Goal: Information Seeking & Learning: Check status

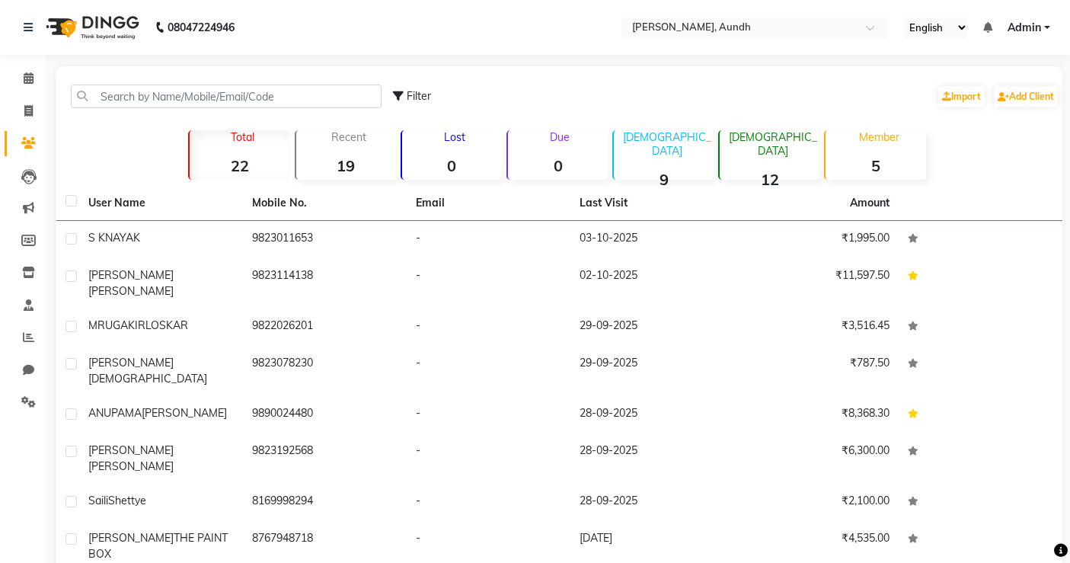
select select "50"
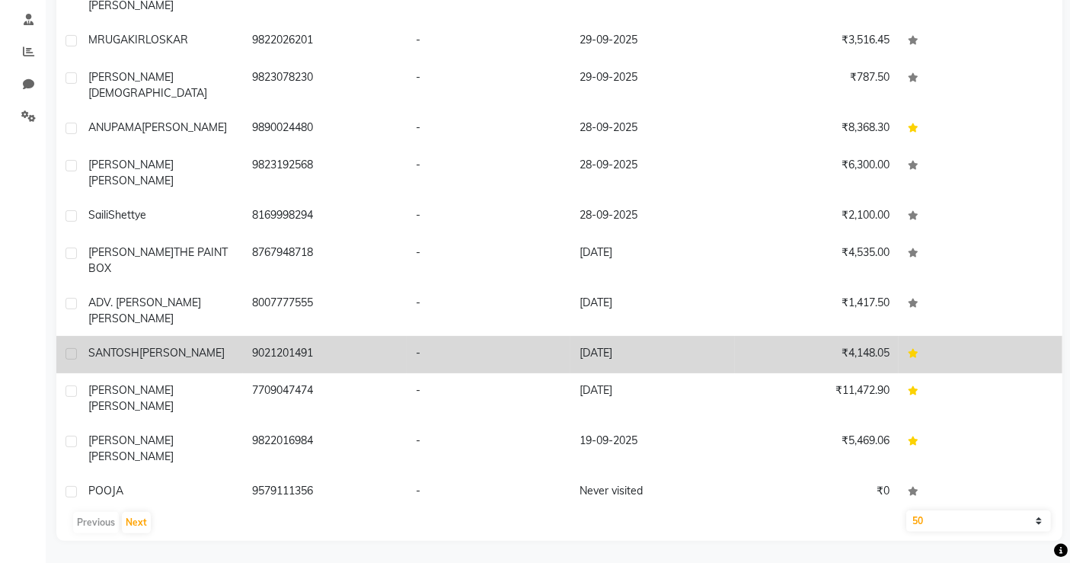
click at [414, 336] on td "-" at bounding box center [489, 354] width 164 height 37
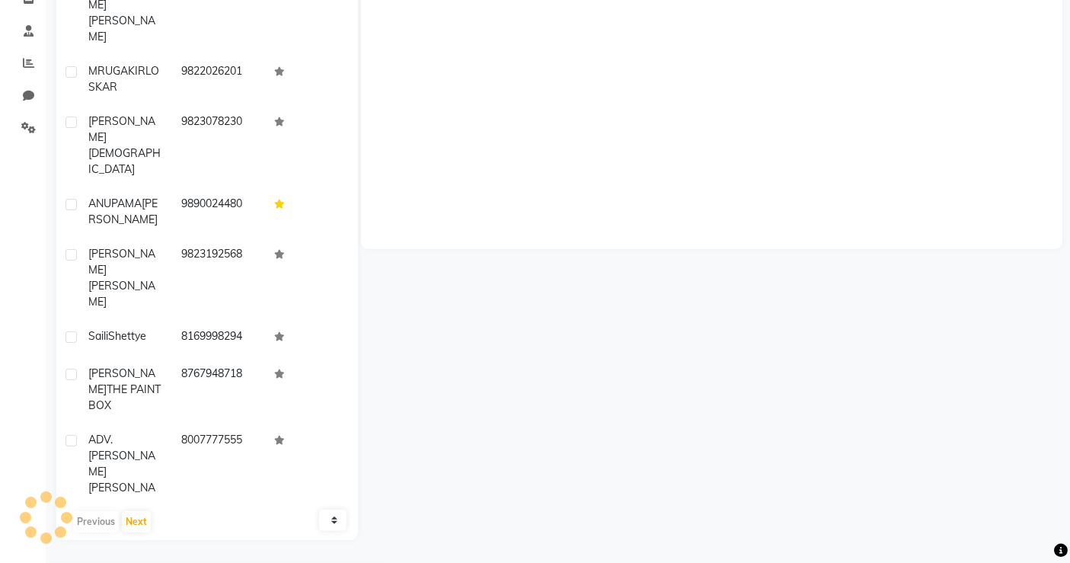
scroll to position [273, 0]
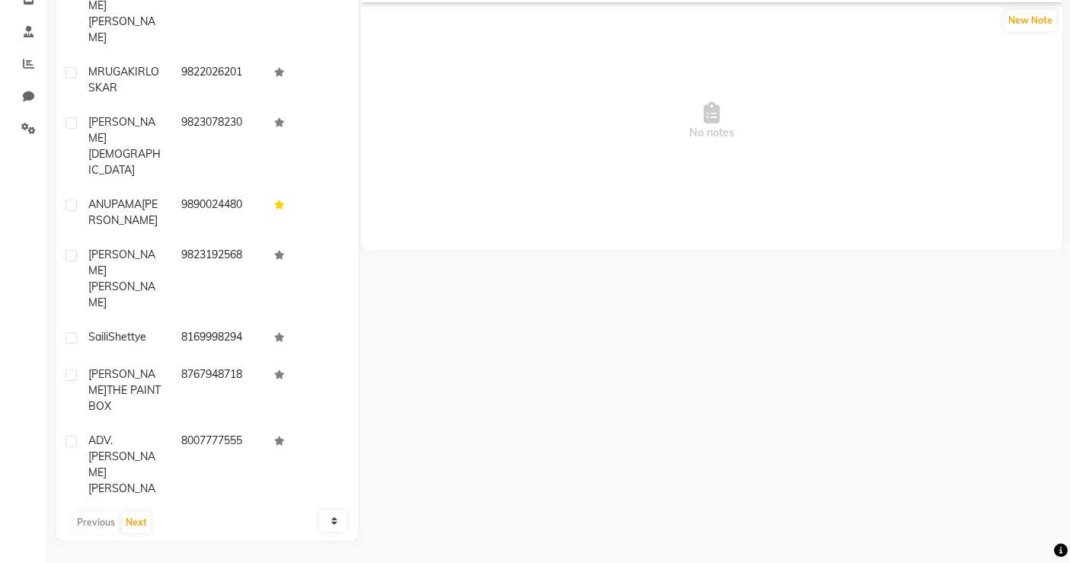
click at [245, 522] on td "9021201491" at bounding box center [218, 547] width 93 height 50
click at [127, 532] on span "SANTOSH" at bounding box center [113, 539] width 51 height 14
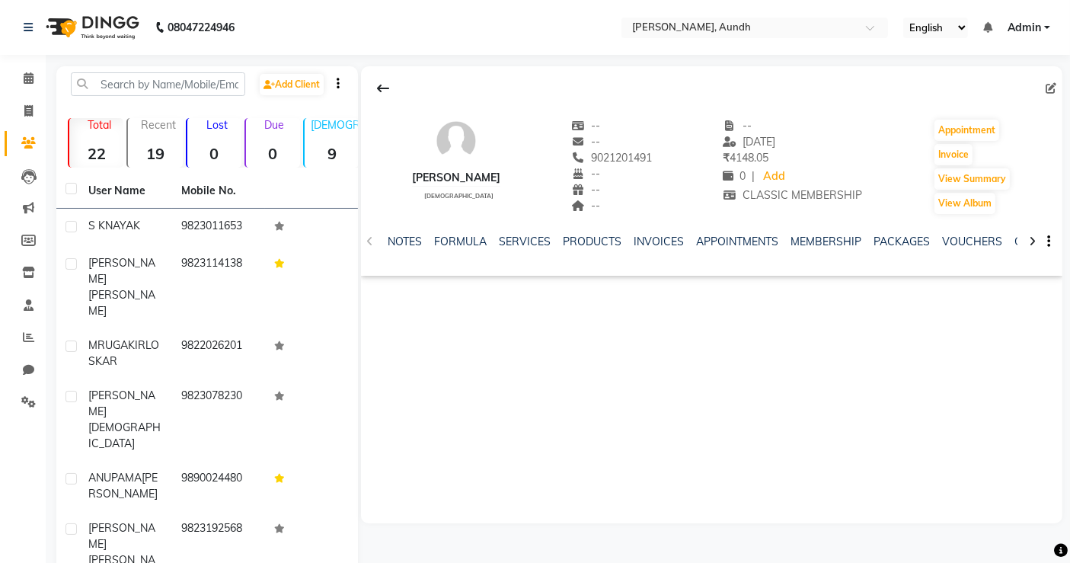
click at [26, 133] on link "Clients" at bounding box center [23, 143] width 37 height 25
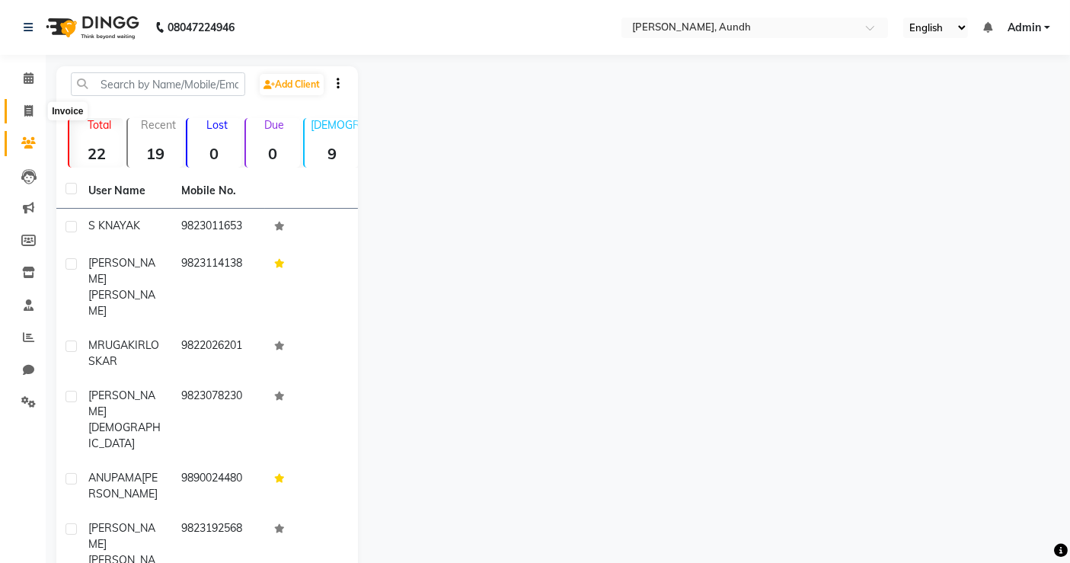
click at [30, 117] on span at bounding box center [28, 112] width 27 height 18
select select "service"
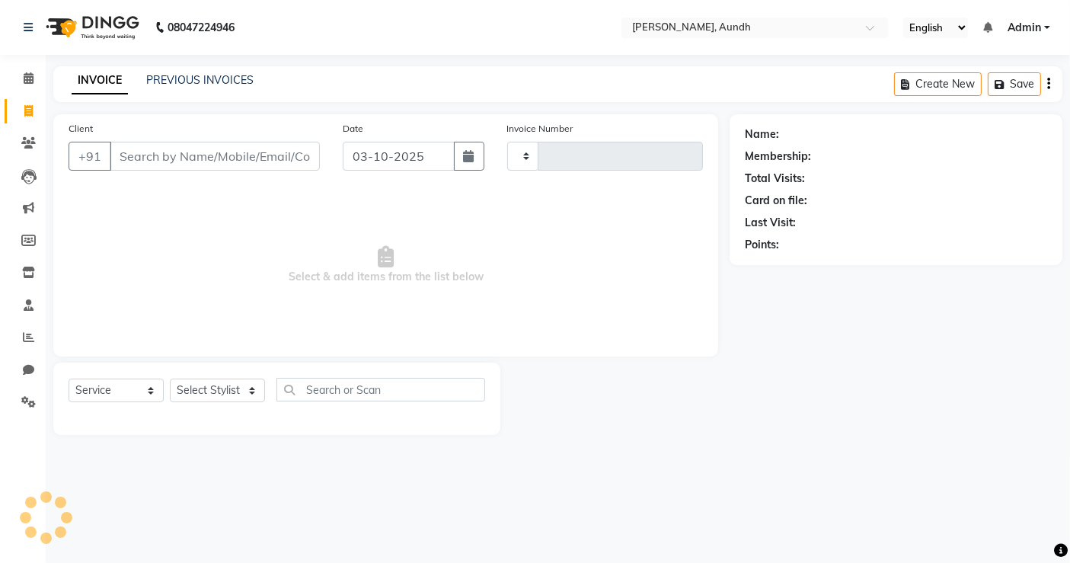
type input "0030"
select select "8759"
click at [23, 150] on span at bounding box center [28, 144] width 27 height 18
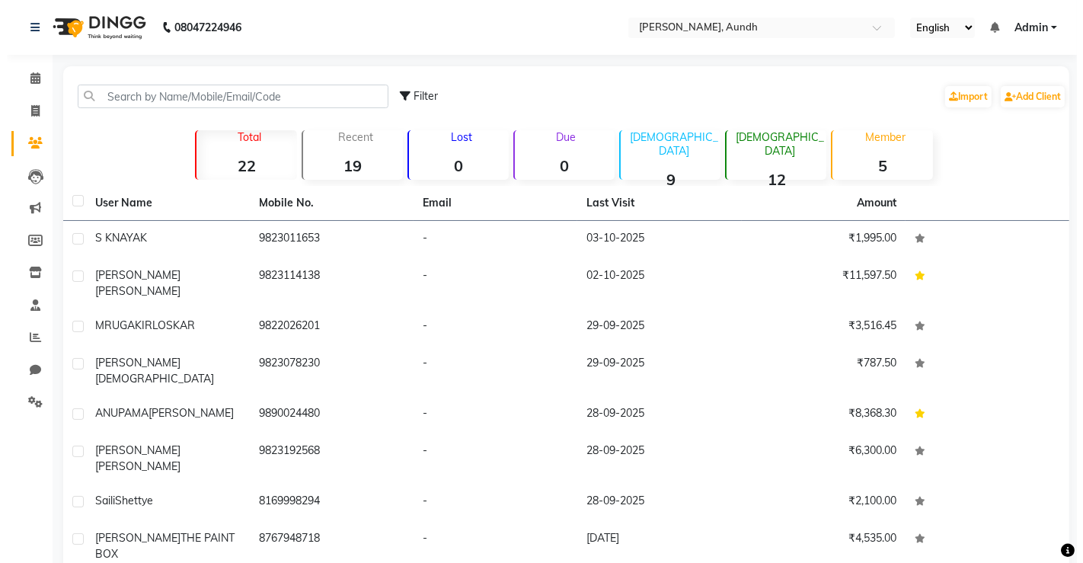
scroll to position [95, 0]
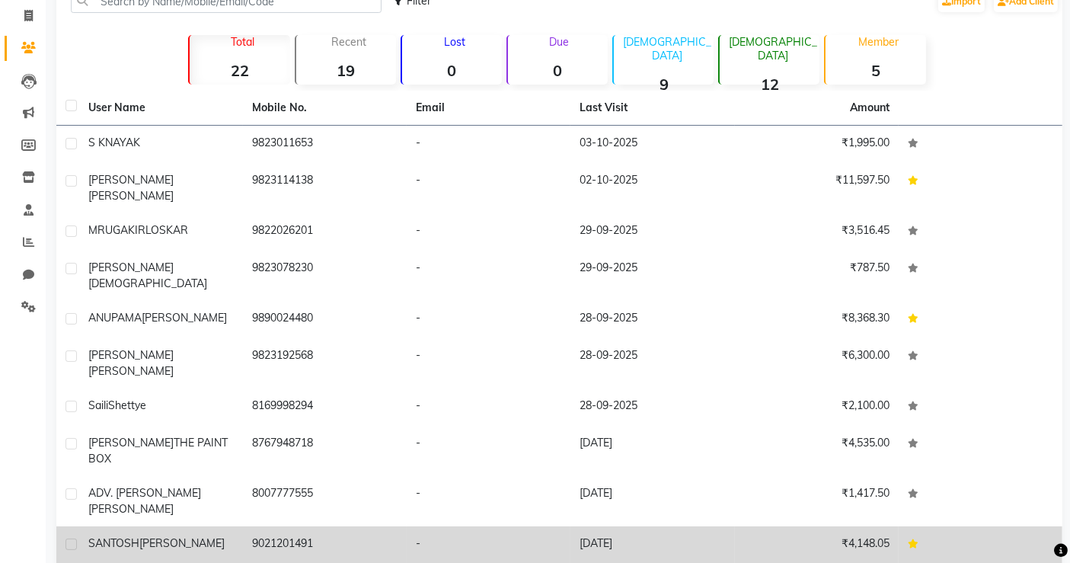
click at [394, 526] on td "9021201491" at bounding box center [325, 544] width 164 height 37
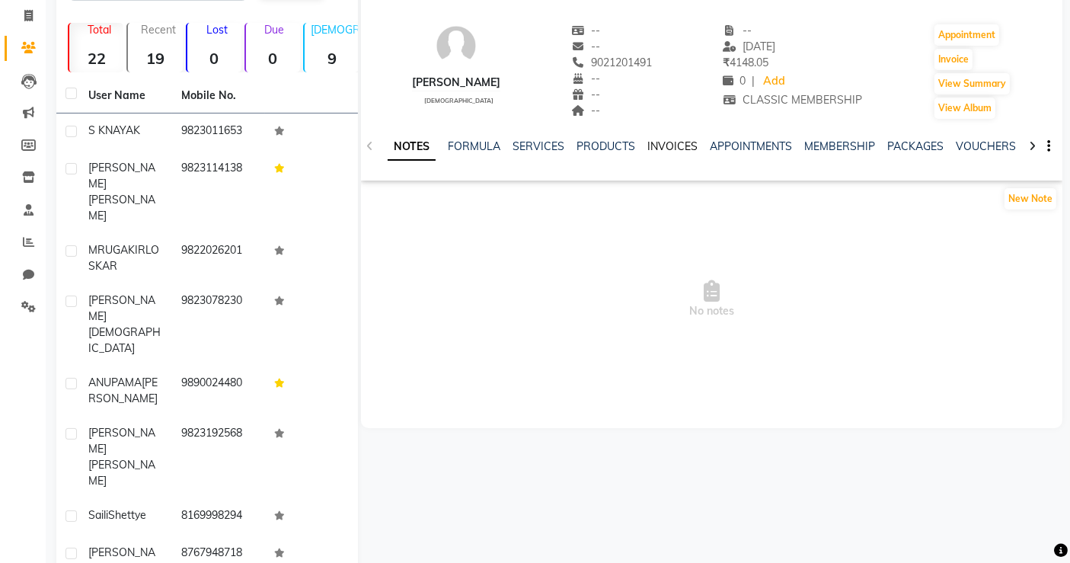
click at [659, 148] on link "INVOICES" at bounding box center [672, 146] width 50 height 14
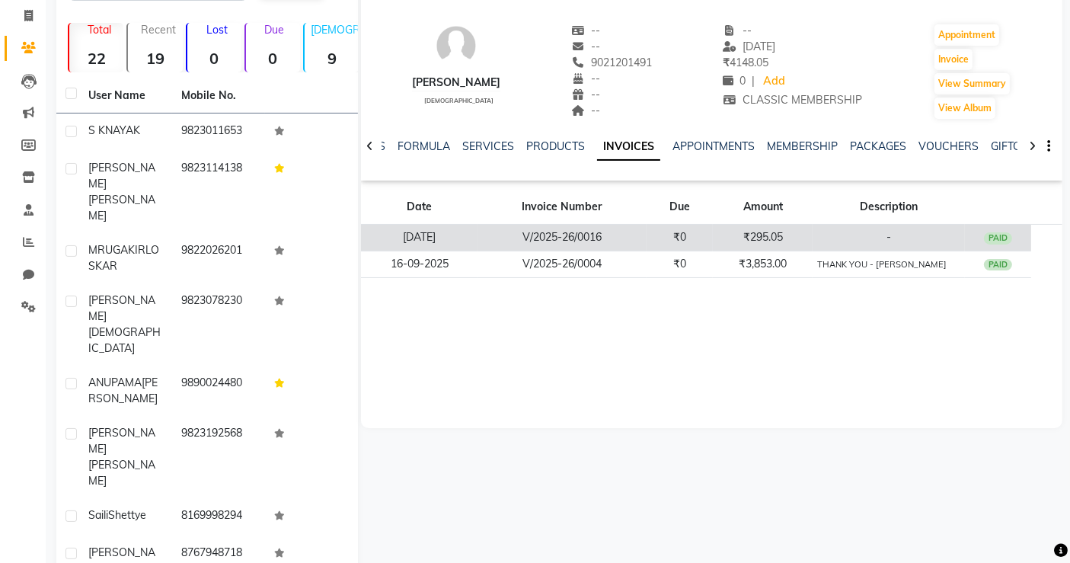
click at [647, 234] on td "₹0" at bounding box center [680, 238] width 67 height 27
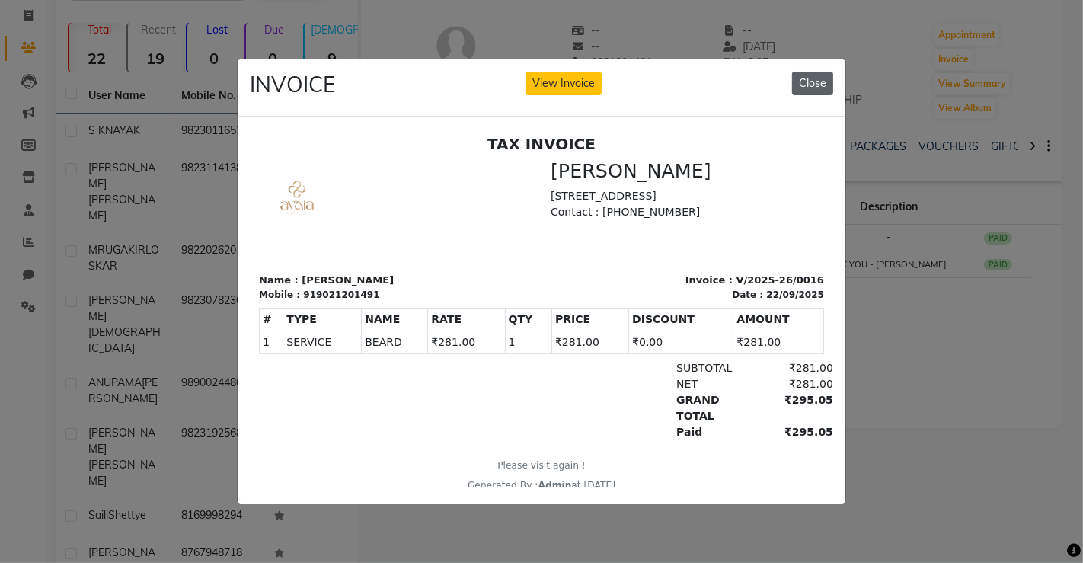
click at [812, 72] on button "Close" at bounding box center [812, 84] width 41 height 24
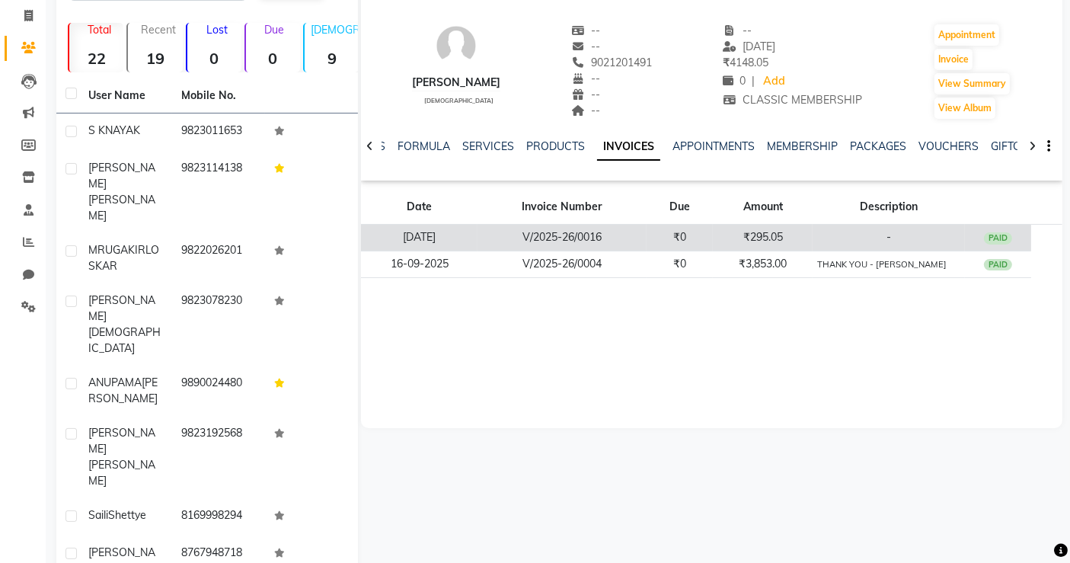
click at [616, 242] on td "V/2025-26/0016" at bounding box center [562, 238] width 169 height 27
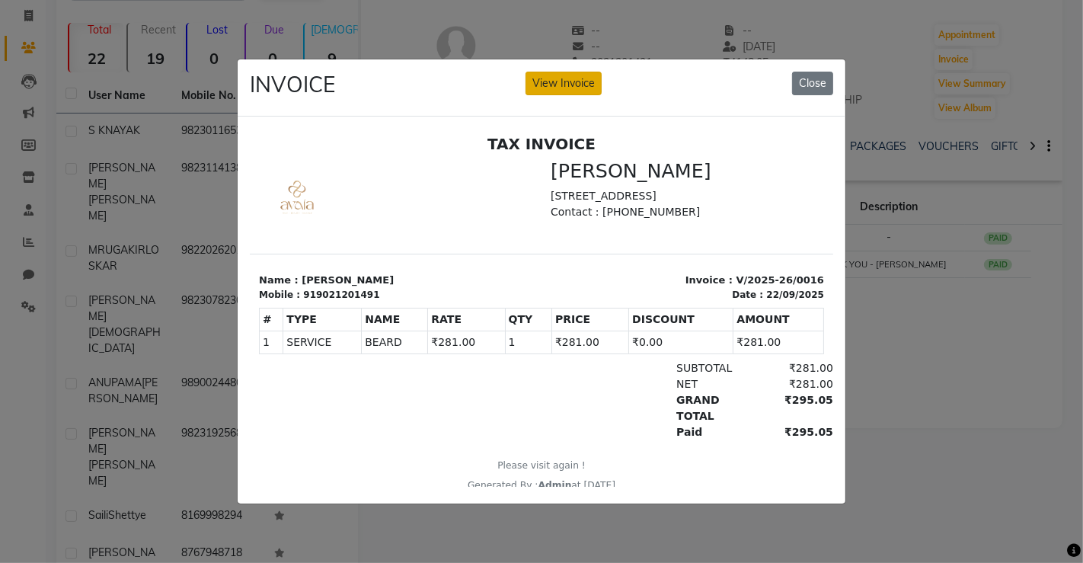
click at [565, 72] on button "View Invoice" at bounding box center [564, 84] width 76 height 24
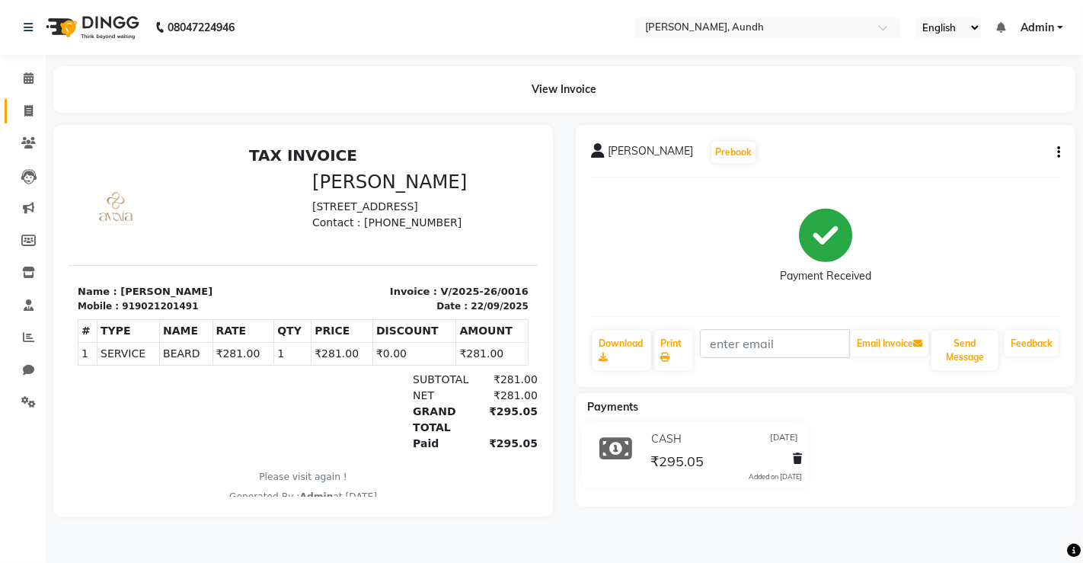
click at [31, 119] on span at bounding box center [28, 112] width 27 height 18
select select "service"
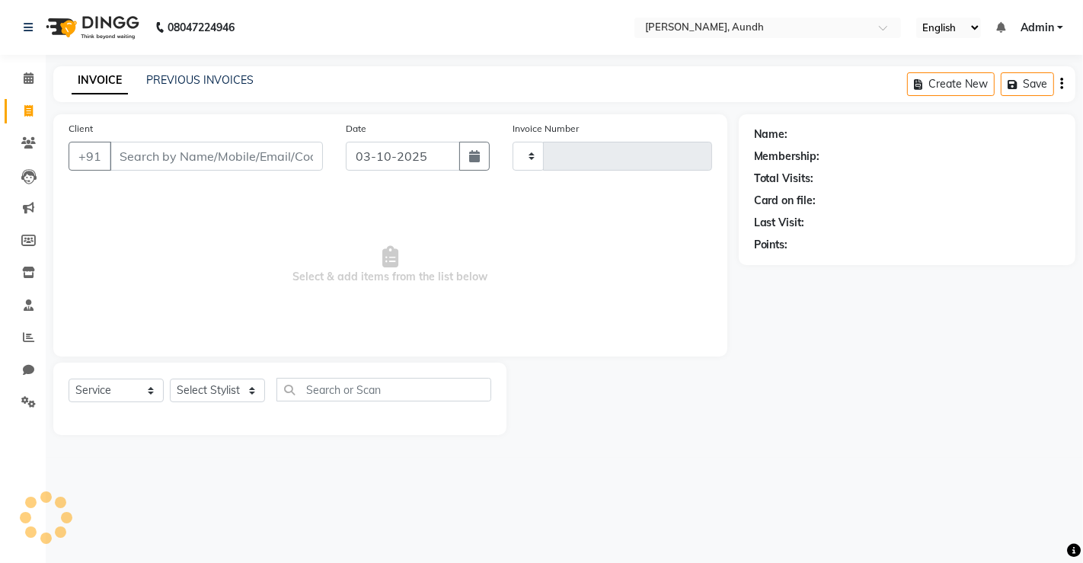
type input "0030"
select select "8759"
click at [41, 149] on span at bounding box center [28, 144] width 27 height 18
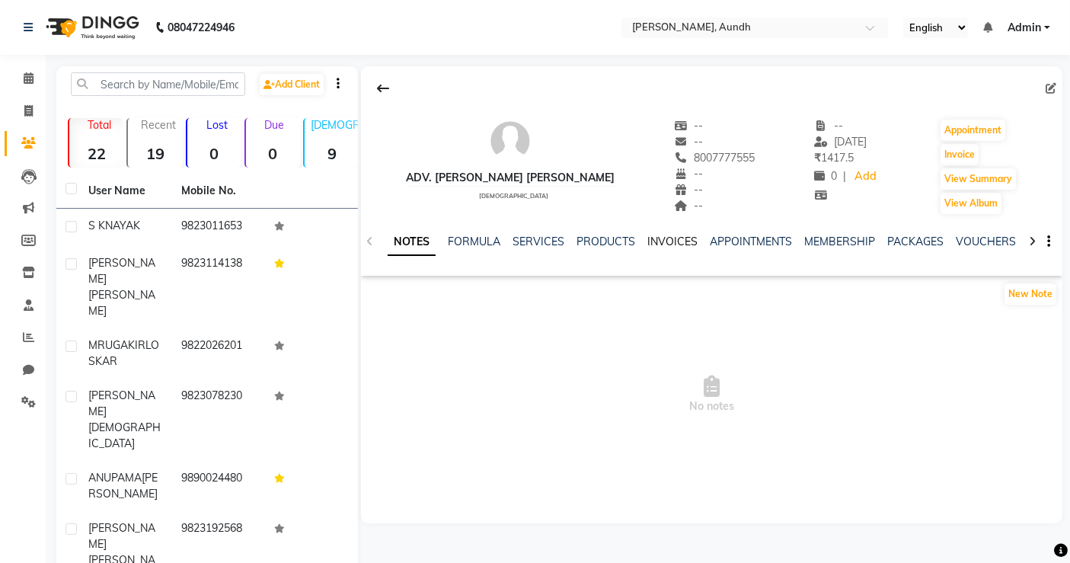
click at [666, 242] on link "INVOICES" at bounding box center [672, 242] width 50 height 14
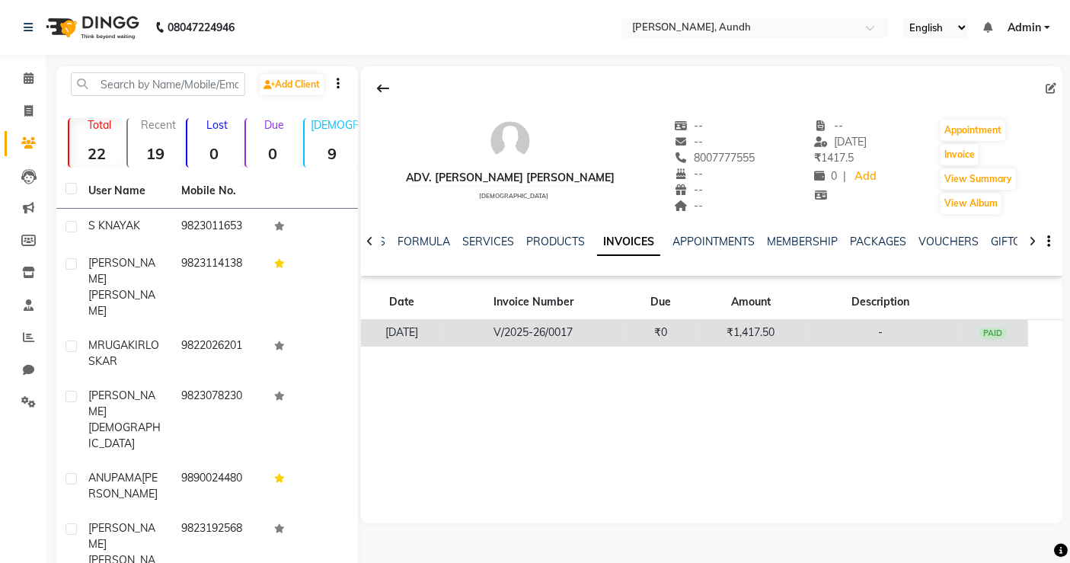
click at [739, 327] on td "₹1,417.50" at bounding box center [750, 333] width 107 height 27
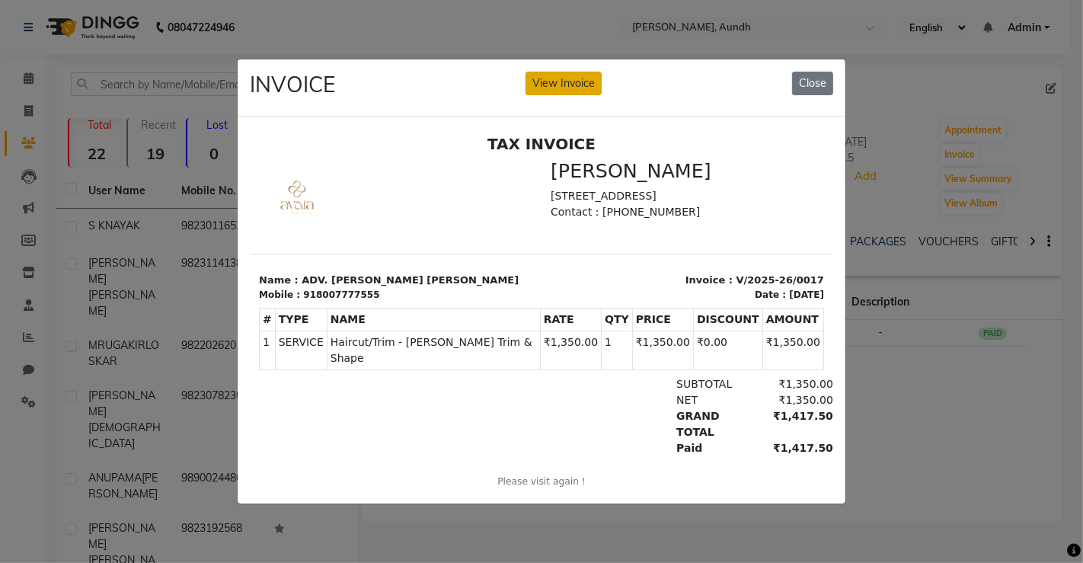
click at [545, 77] on button "View Invoice" at bounding box center [564, 84] width 76 height 24
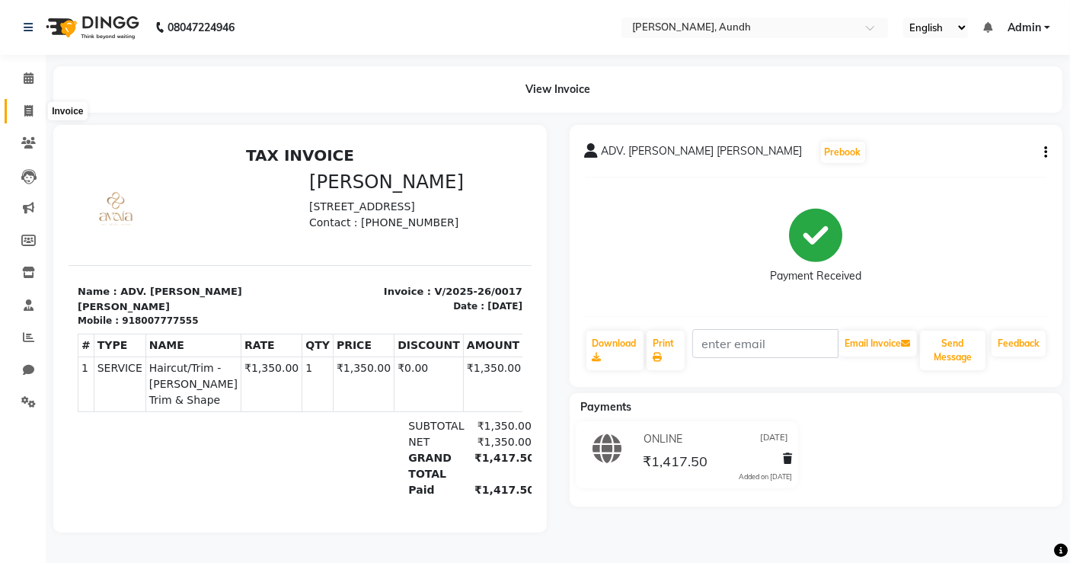
click at [24, 115] on icon at bounding box center [28, 110] width 8 height 11
select select "8759"
select select "service"
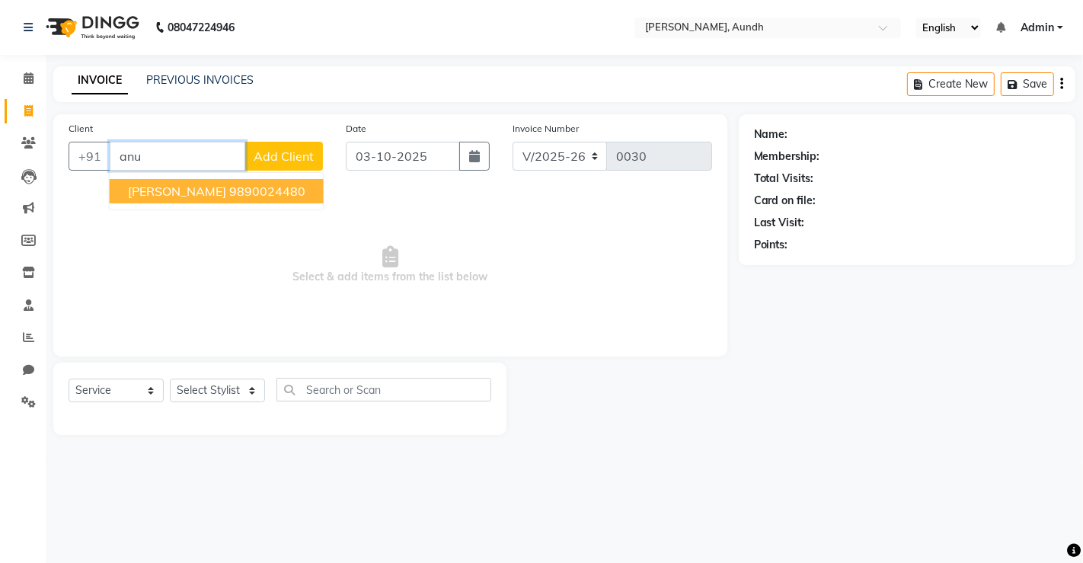
click at [296, 187] on ngb-highlight "9890024480" at bounding box center [267, 191] width 76 height 15
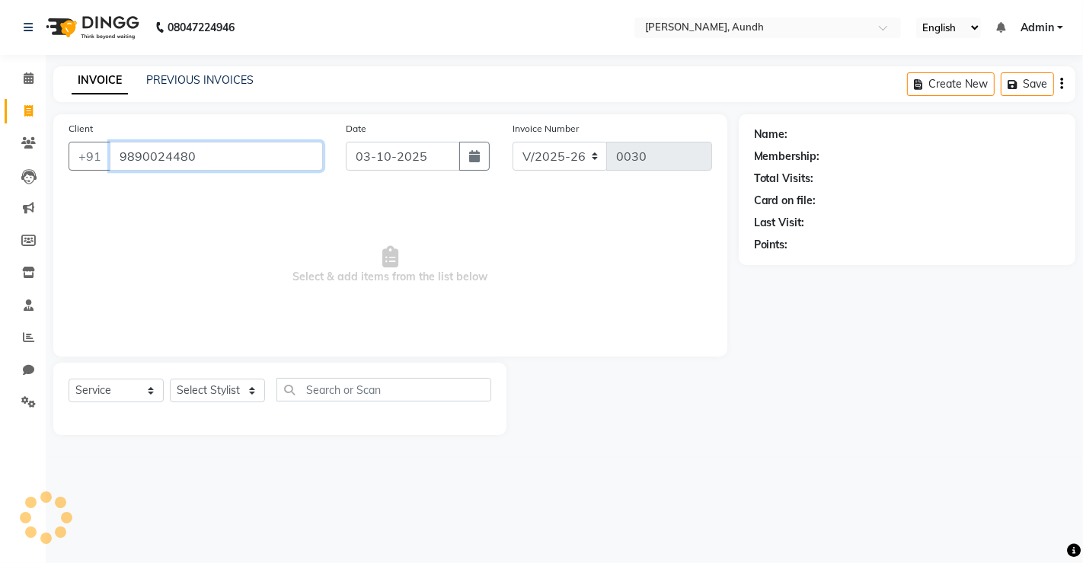
type input "9890024480"
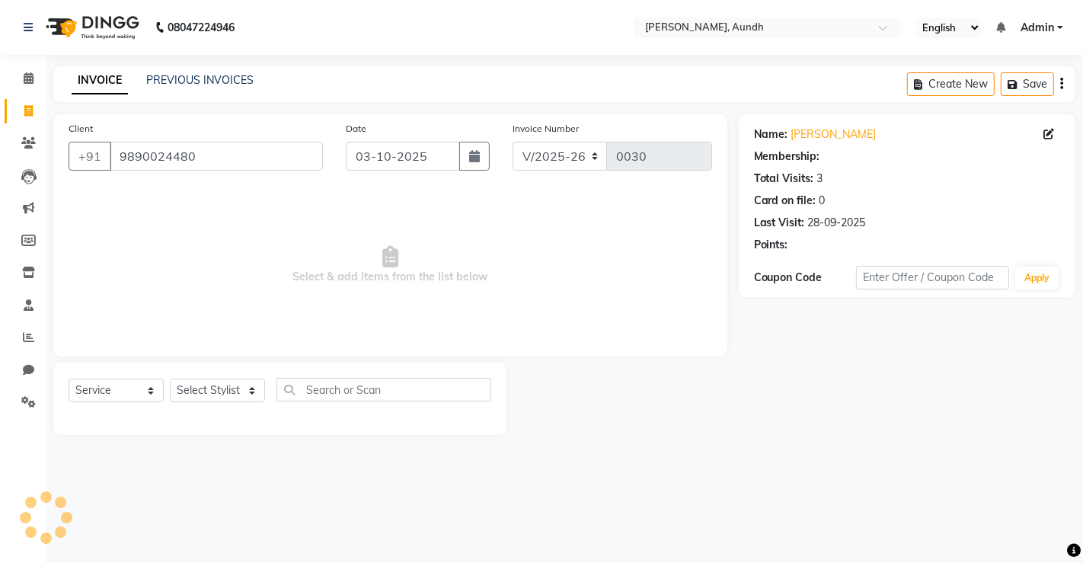
select select "1: Object"
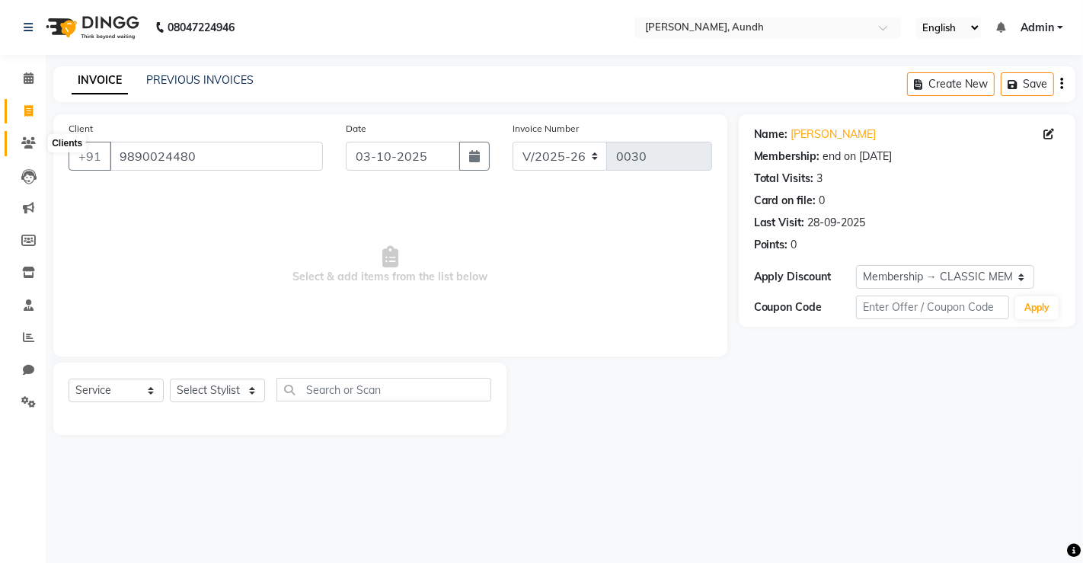
click at [27, 140] on icon at bounding box center [28, 142] width 14 height 11
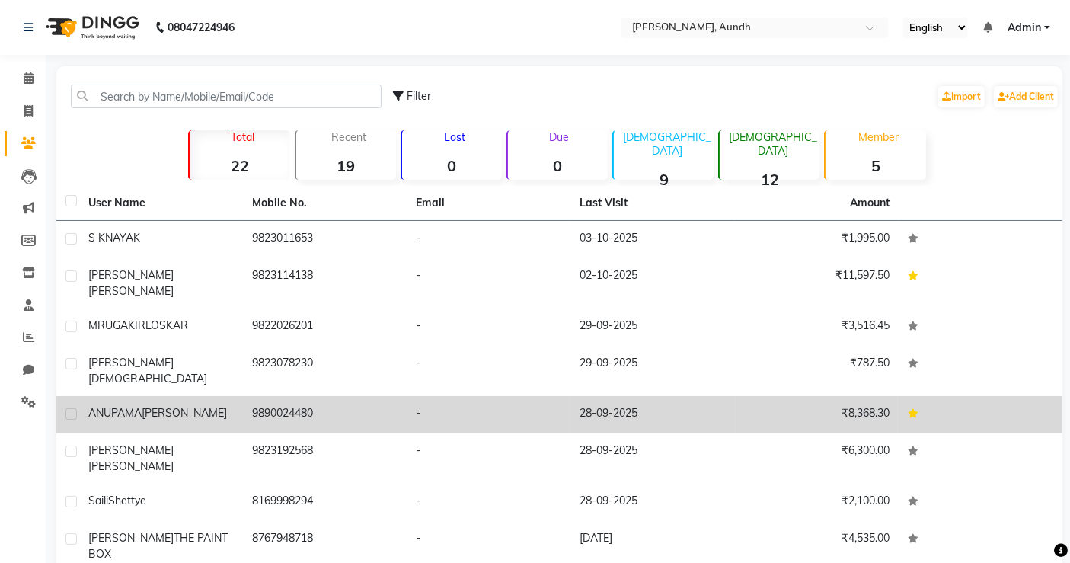
click at [287, 397] on td "9890024480" at bounding box center [325, 414] width 164 height 37
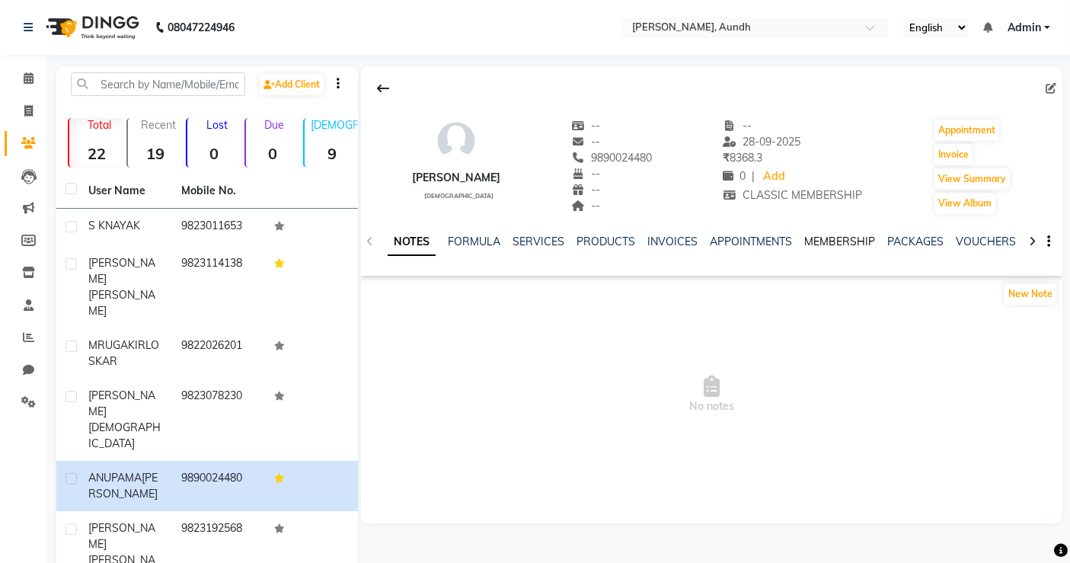
click at [833, 244] on link "MEMBERSHIP" at bounding box center [839, 242] width 71 height 14
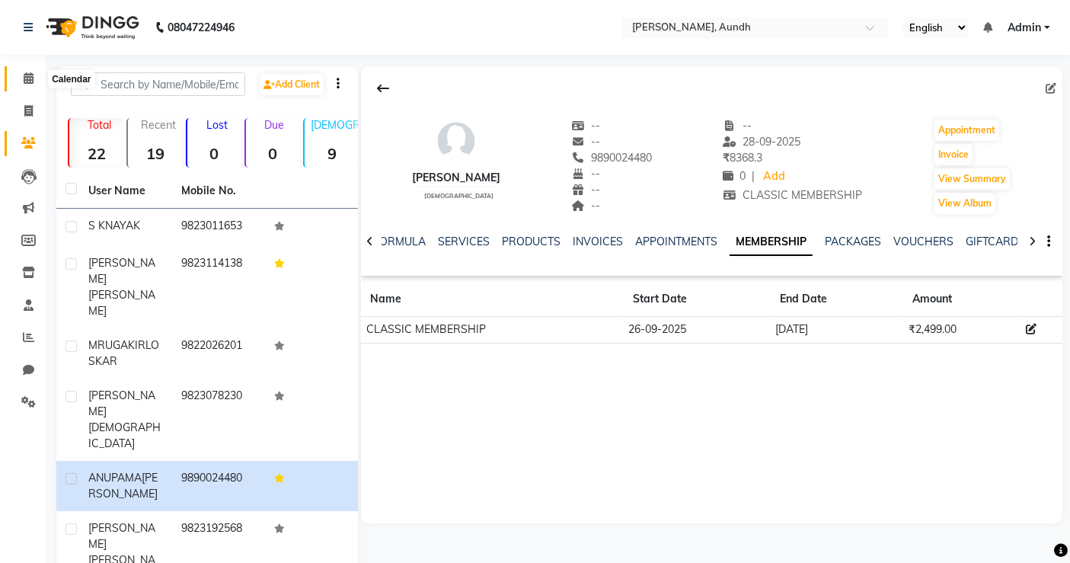
click at [26, 75] on icon at bounding box center [29, 77] width 10 height 11
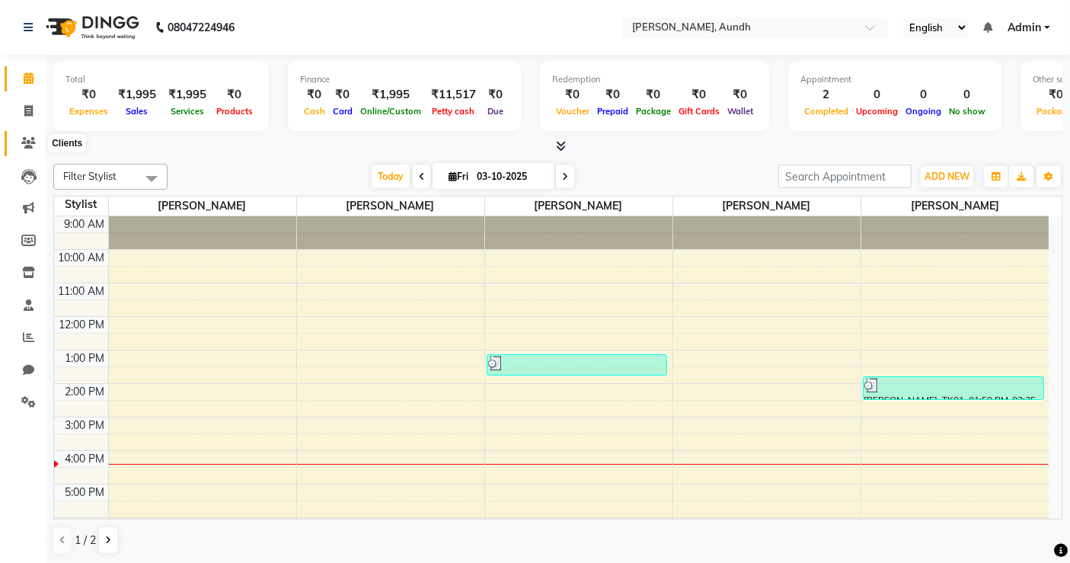
click at [24, 145] on icon at bounding box center [28, 142] width 14 height 11
